Goal: Task Accomplishment & Management: Manage account settings

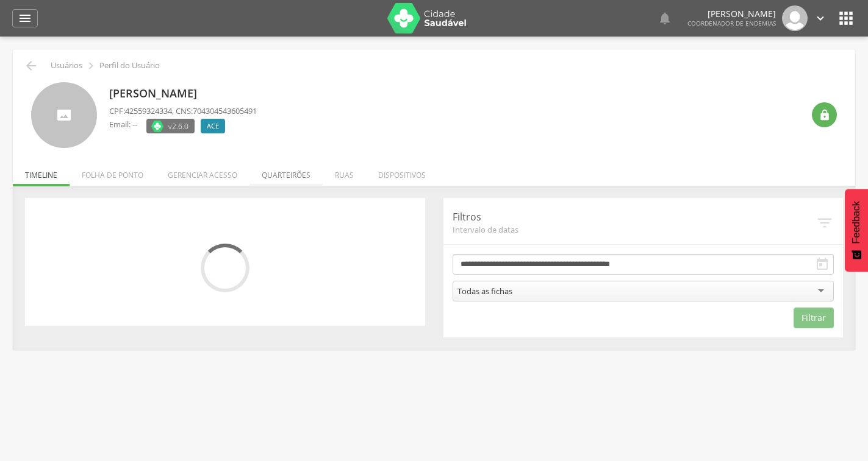
click at [304, 177] on li "Quarteirões" at bounding box center [285, 172] width 73 height 29
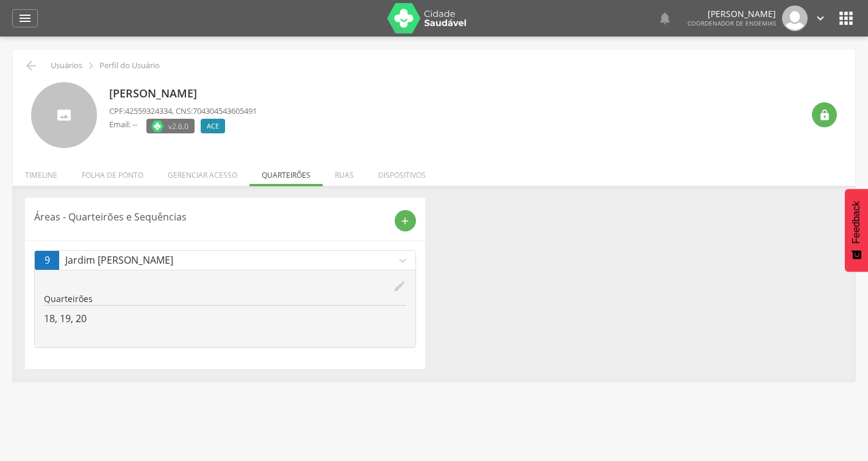
click at [399, 285] on icon "edit" at bounding box center [399, 286] width 13 height 13
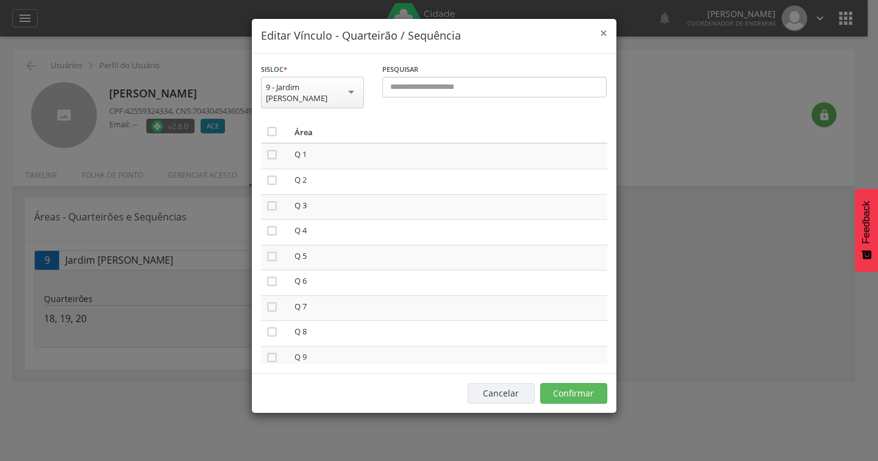
click at [601, 35] on span "×" at bounding box center [603, 32] width 7 height 17
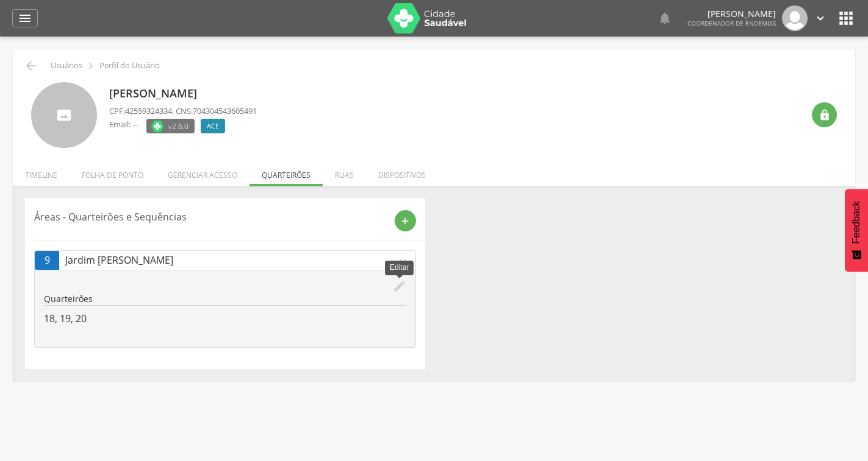
click at [401, 281] on icon "edit" at bounding box center [399, 286] width 13 height 13
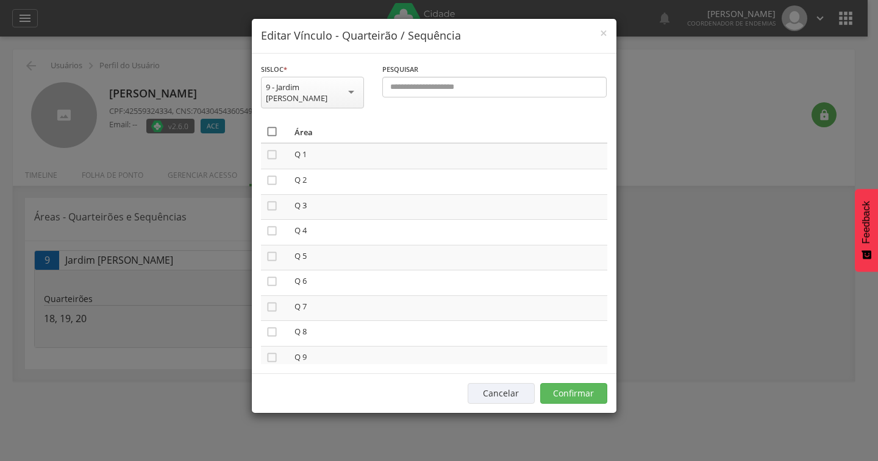
click at [270, 126] on icon "" at bounding box center [272, 132] width 12 height 12
click at [270, 126] on icon "" at bounding box center [272, 132] width 12 height 12
click at [554, 385] on button "Confirmar" at bounding box center [573, 393] width 67 height 21
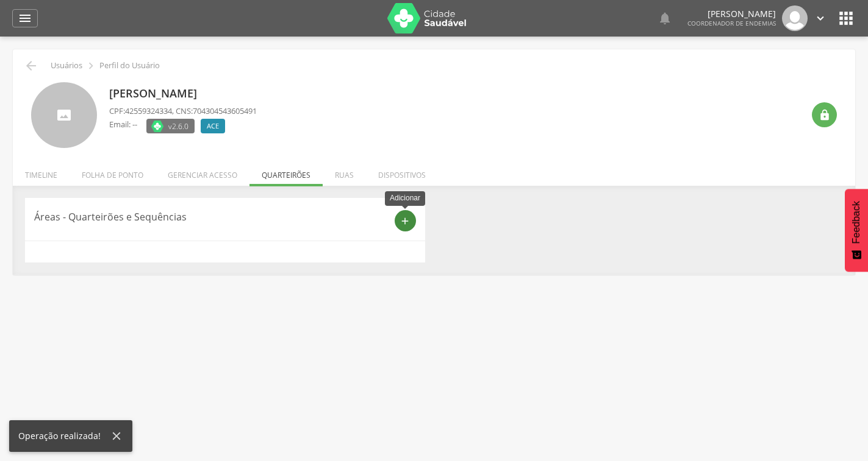
click at [403, 219] on icon "add" at bounding box center [404, 221] width 11 height 11
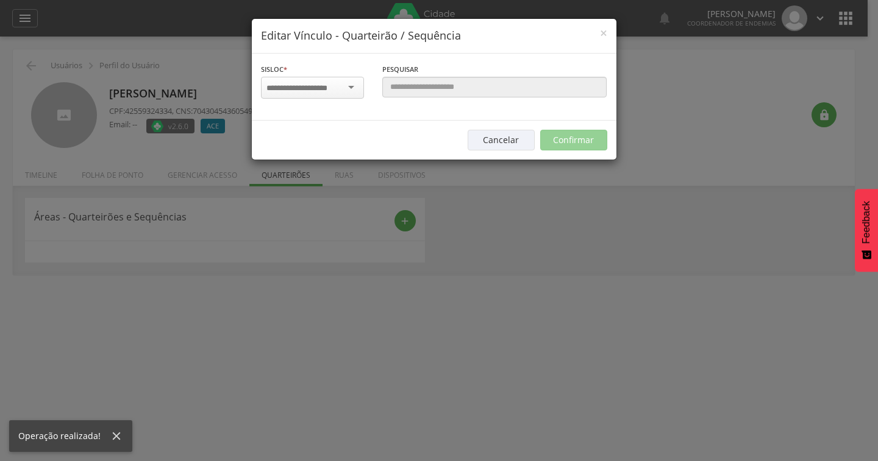
click at [329, 87] on input "select-one" at bounding box center [304, 88] width 77 height 11
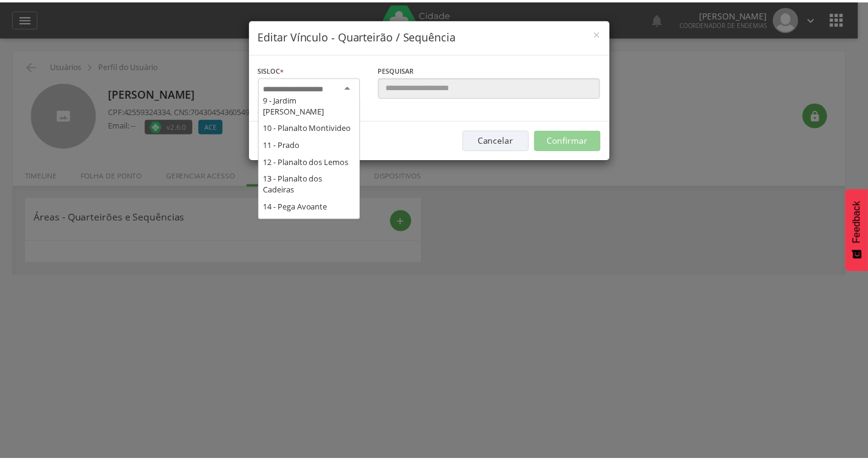
scroll to position [268, 0]
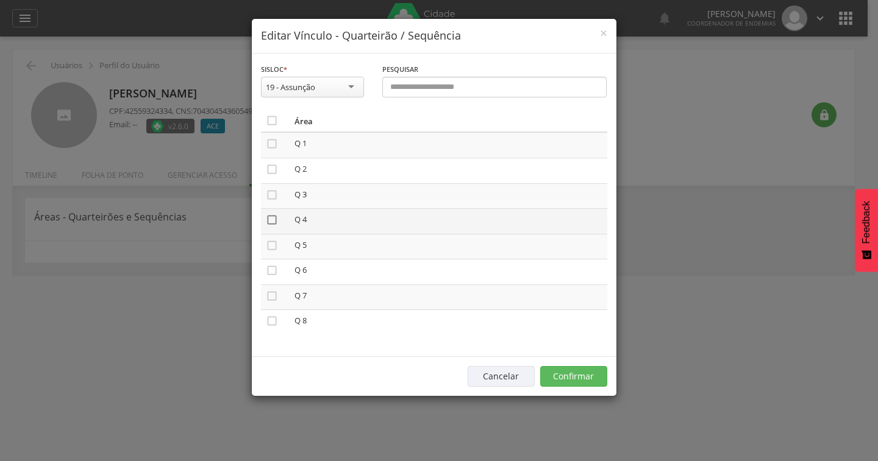
click at [273, 218] on icon "" at bounding box center [272, 220] width 12 height 12
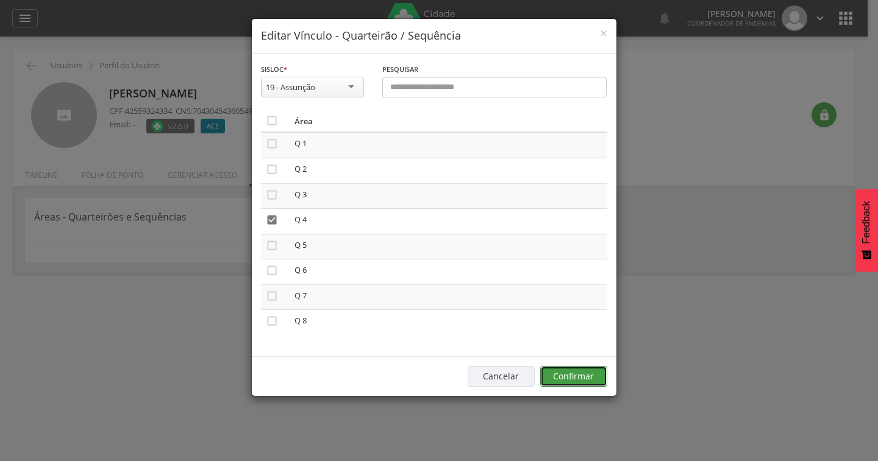
click at [582, 374] on button "Confirmar" at bounding box center [573, 376] width 67 height 21
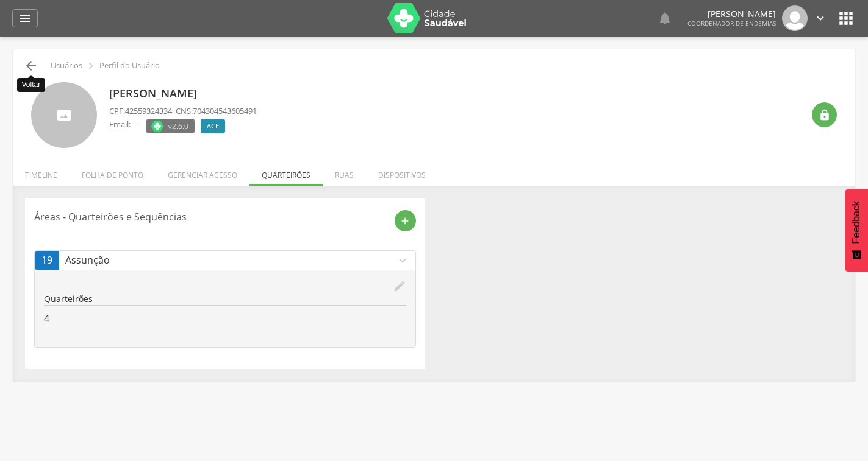
click at [31, 61] on icon "" at bounding box center [31, 66] width 15 height 15
